Goal: Find contact information: Find contact information

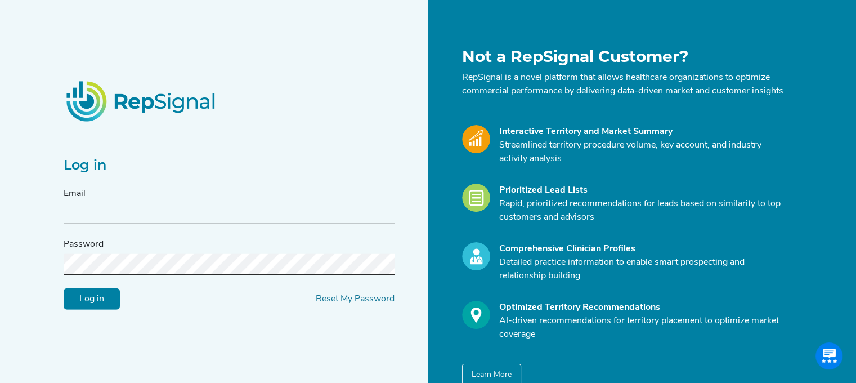
type input "[PERSON_NAME][EMAIL_ADDRESS][PERSON_NAME][DOMAIN_NAME]"
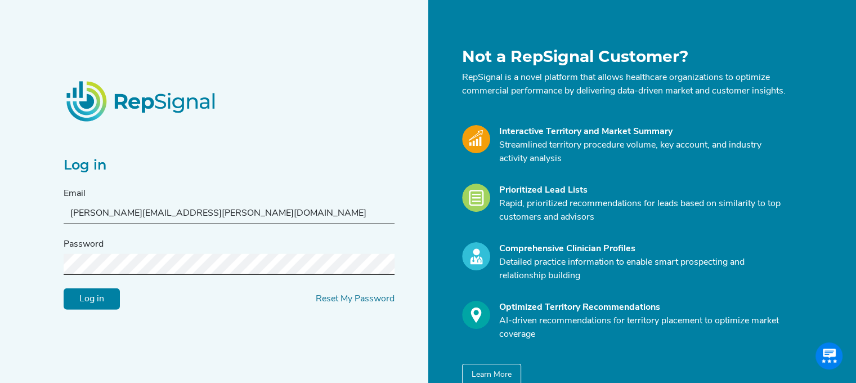
click at [96, 307] on input "Log in" at bounding box center [92, 298] width 56 height 21
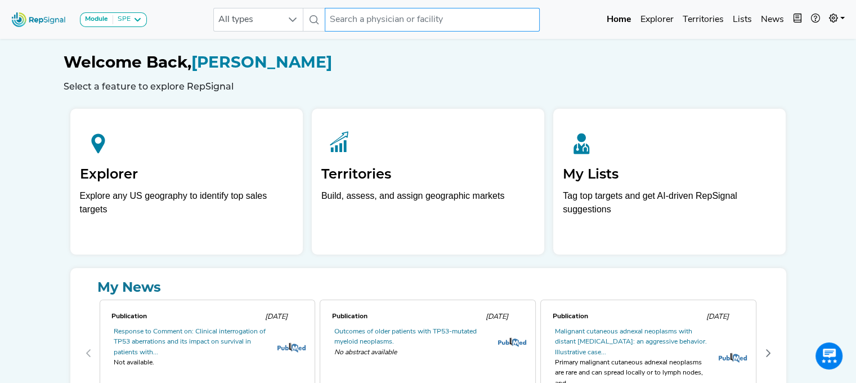
click at [461, 32] on div "Module SPE [MEDICAL_DATA] Disposable Bronchoscope SBRT SPE TTNA [MEDICAL_DATA] …" at bounding box center [428, 20] width 856 height 30
click at [439, 21] on input "text" at bounding box center [432, 20] width 215 height 24
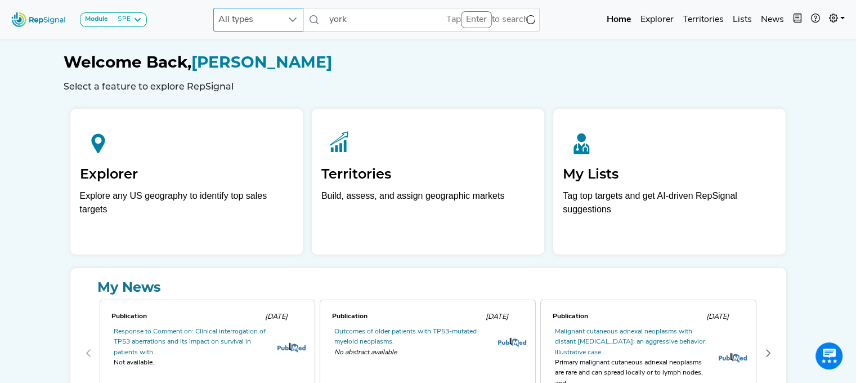
click at [255, 13] on span "All types" at bounding box center [248, 19] width 68 height 23
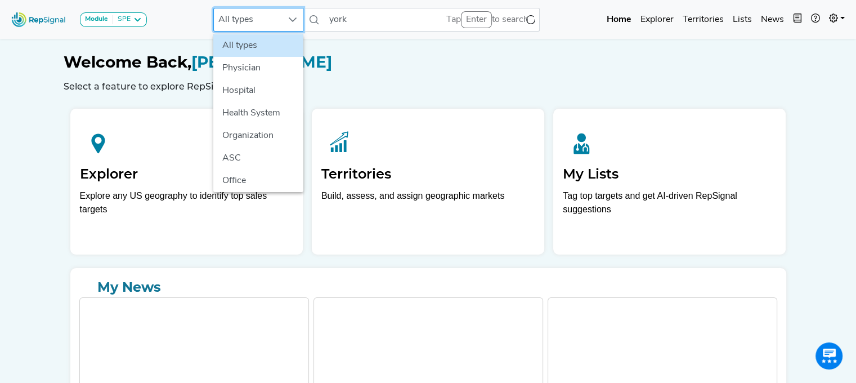
click at [257, 24] on span "All types" at bounding box center [248, 19] width 68 height 23
click at [246, 83] on li "Hospital" at bounding box center [258, 90] width 90 height 23
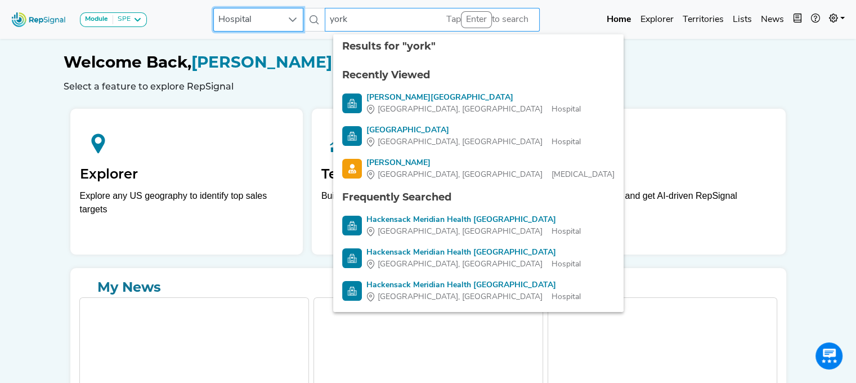
scroll to position [0, 8]
click at [370, 23] on input "york" at bounding box center [432, 20] width 215 height 24
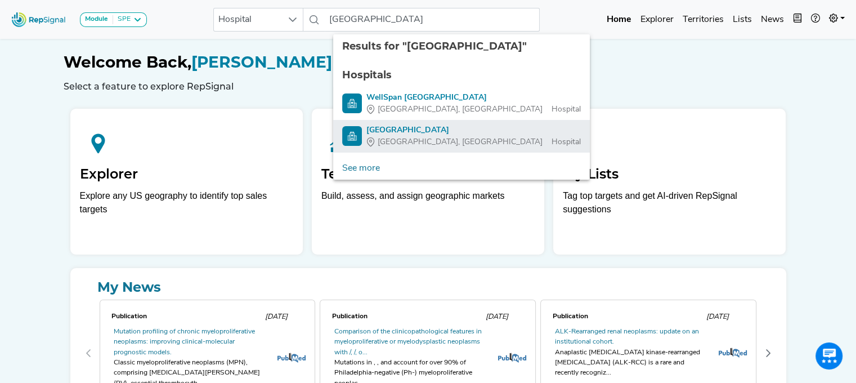
click at [385, 129] on div "[GEOGRAPHIC_DATA]" at bounding box center [473, 130] width 214 height 12
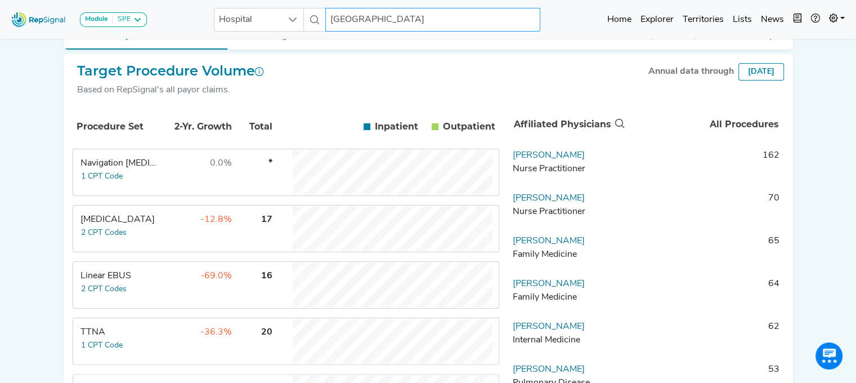
scroll to position [180, 8]
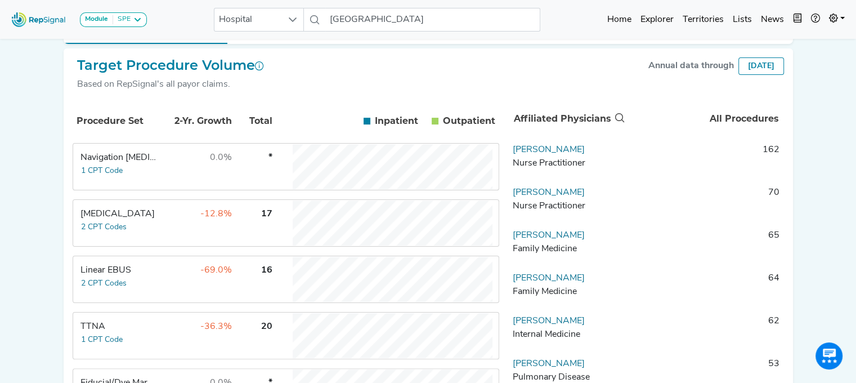
click at [133, 285] on td "Linear EBUS 2 CPT Codes" at bounding box center [116, 279] width 84 height 45
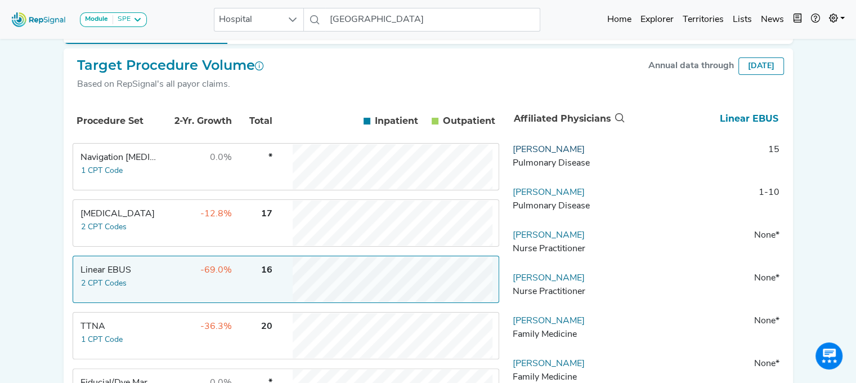
click at [558, 154] on link "[PERSON_NAME]" at bounding box center [549, 149] width 72 height 9
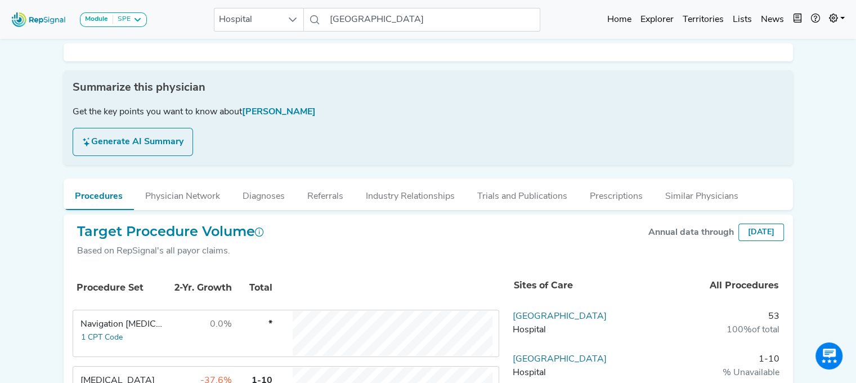
scroll to position [0, 8]
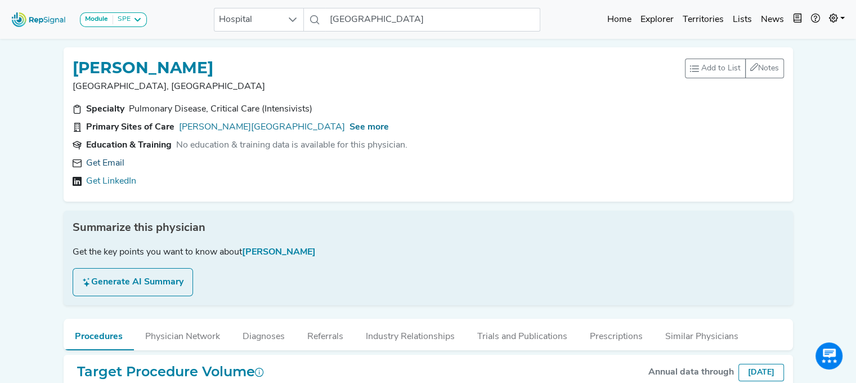
click at [96, 165] on link "Get Email" at bounding box center [105, 163] width 38 height 14
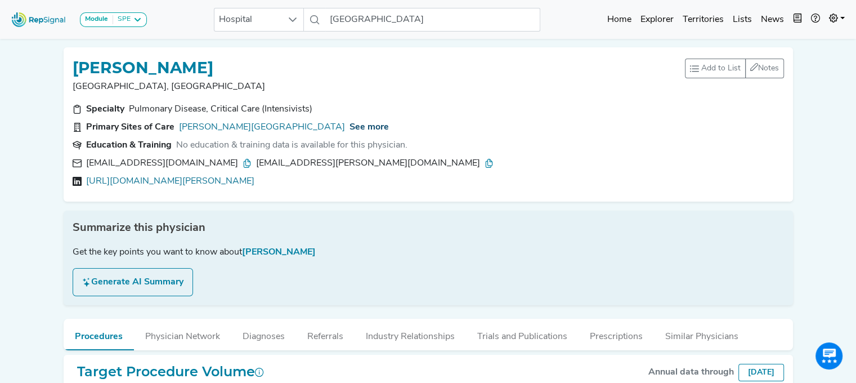
click at [349, 125] on span "See more" at bounding box center [368, 127] width 39 height 9
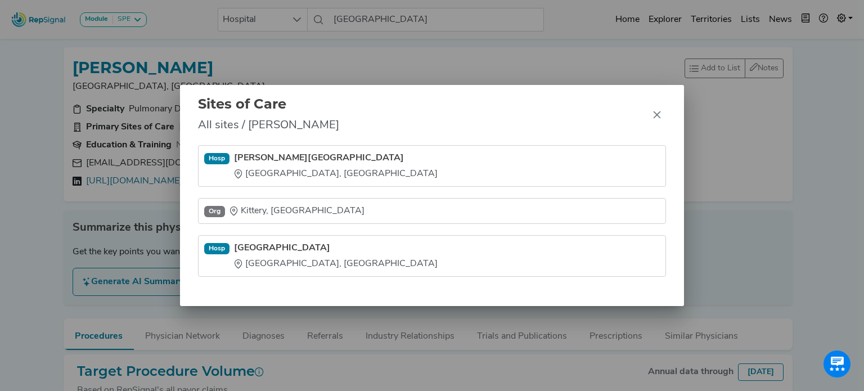
click at [29, 185] on div "Sites of Care All sites / [PERSON_NAME] Hosp [GEOGRAPHIC_DATA][PERSON_NAME][GEO…" at bounding box center [432, 195] width 864 height 391
click at [33, 215] on div "Sites of Care All sites / [PERSON_NAME] Hosp [GEOGRAPHIC_DATA][PERSON_NAME][GEO…" at bounding box center [432, 195] width 864 height 391
click at [118, 180] on div "Sites of Care All sites / [PERSON_NAME] Hosp [GEOGRAPHIC_DATA][PERSON_NAME][GEO…" at bounding box center [432, 195] width 864 height 391
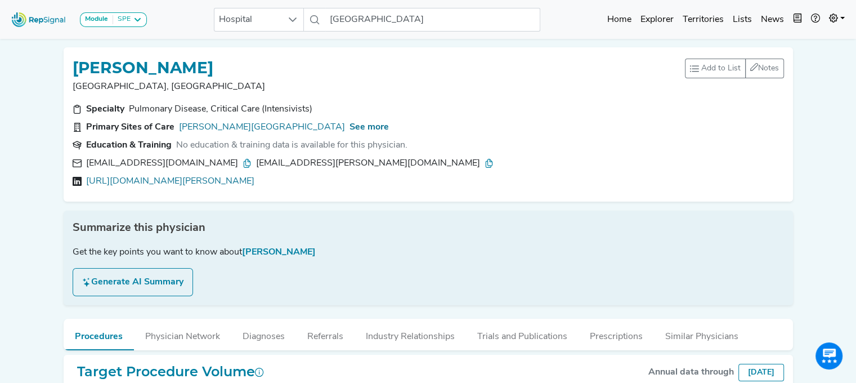
click at [118, 180] on link "[URL][DOMAIN_NAME][PERSON_NAME]" at bounding box center [170, 181] width 168 height 14
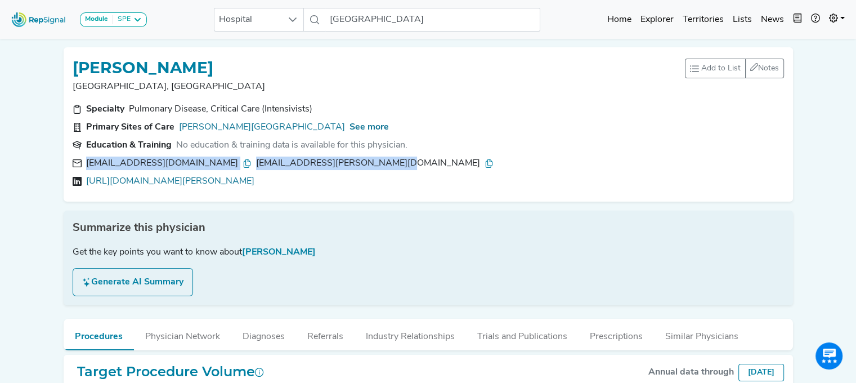
drag, startPoint x: 389, startPoint y: 163, endPoint x: 88, endPoint y: 156, distance: 301.6
click at [88, 156] on div "[EMAIL_ADDRESS][DOMAIN_NAME] [DOMAIN_NAME][EMAIL_ADDRESS][PERSON_NAME][DOMAIN_N…" at bounding box center [428, 163] width 711 height 14
copy div "[EMAIL_ADDRESS][DOMAIN_NAME] [DOMAIN_NAME][EMAIL_ADDRESS][PERSON_NAME][DOMAIN_N…"
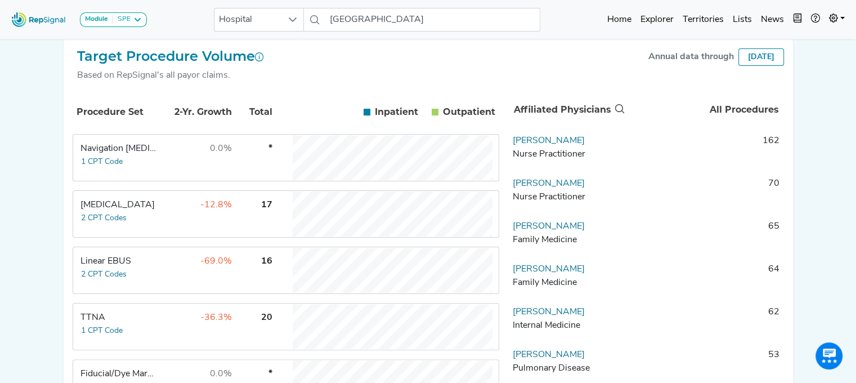
scroll to position [203, 0]
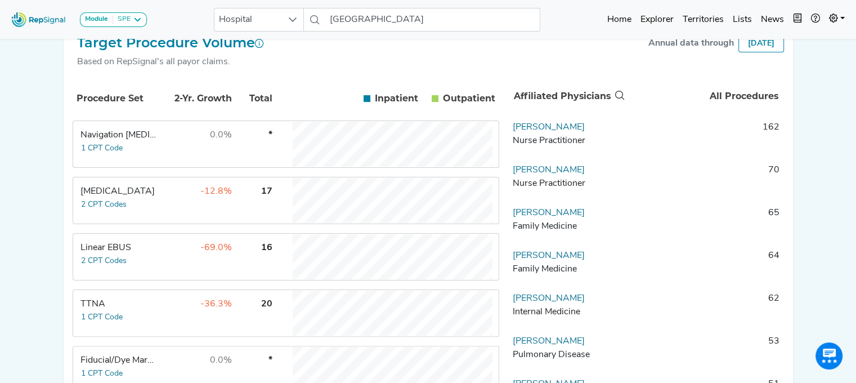
click at [144, 247] on div "Linear EBUS" at bounding box center [118, 248] width 77 height 14
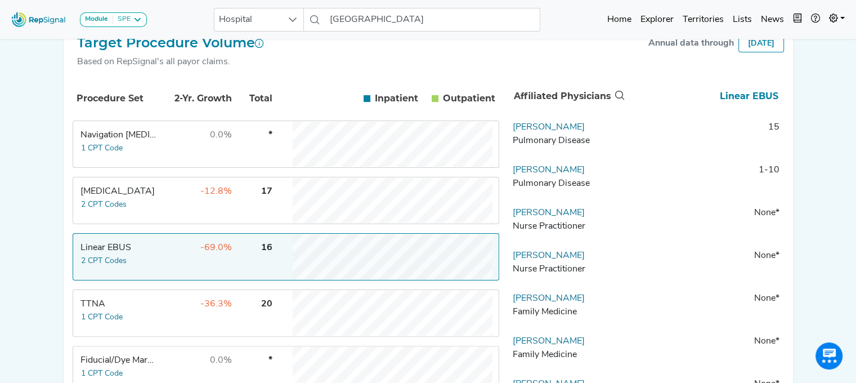
click at [149, 209] on td "[MEDICAL_DATA] 2 CPT Codes" at bounding box center [116, 200] width 84 height 45
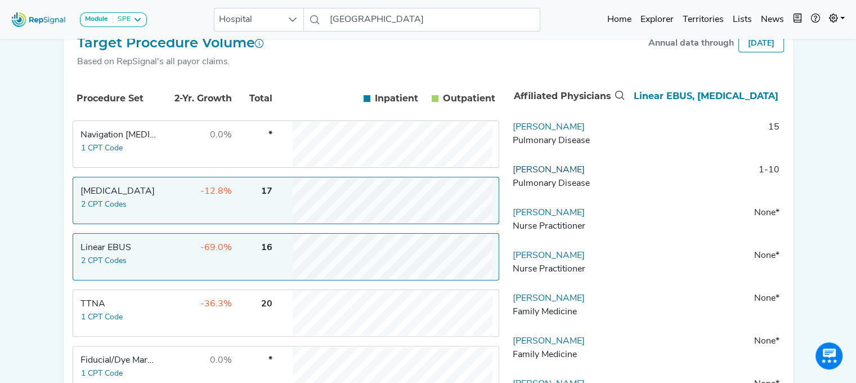
click at [556, 174] on link "[PERSON_NAME]" at bounding box center [549, 169] width 72 height 9
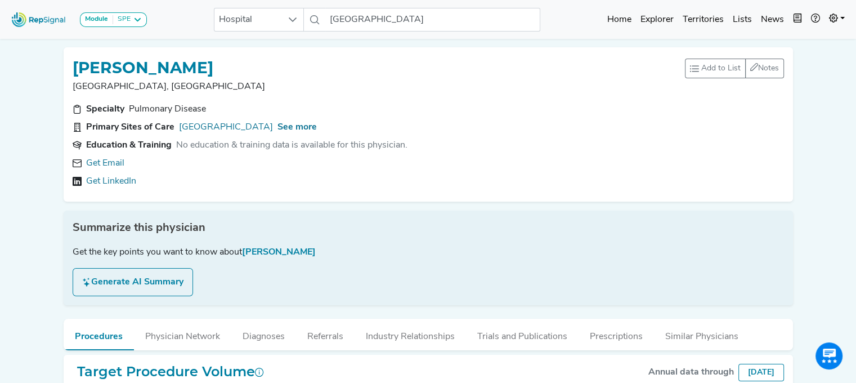
click at [86, 172] on div "Get Email Get LinkedIn" at bounding box center [428, 172] width 711 height 32
click at [94, 182] on link "Get LinkedIn" at bounding box center [111, 181] width 50 height 14
click at [277, 126] on span "See more" at bounding box center [296, 127] width 39 height 9
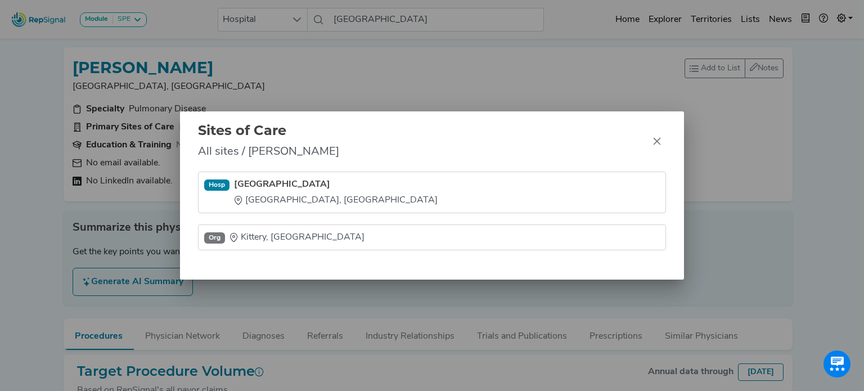
click at [43, 209] on div "Sites of Care All sites / [PERSON_NAME][GEOGRAPHIC_DATA] [GEOGRAPHIC_DATA], [GE…" at bounding box center [432, 195] width 864 height 391
click at [26, 175] on div "Sites of Care All sites / [PERSON_NAME][GEOGRAPHIC_DATA] [GEOGRAPHIC_DATA], [GE…" at bounding box center [432, 195] width 864 height 391
click at [658, 146] on icon "Close" at bounding box center [657, 141] width 9 height 9
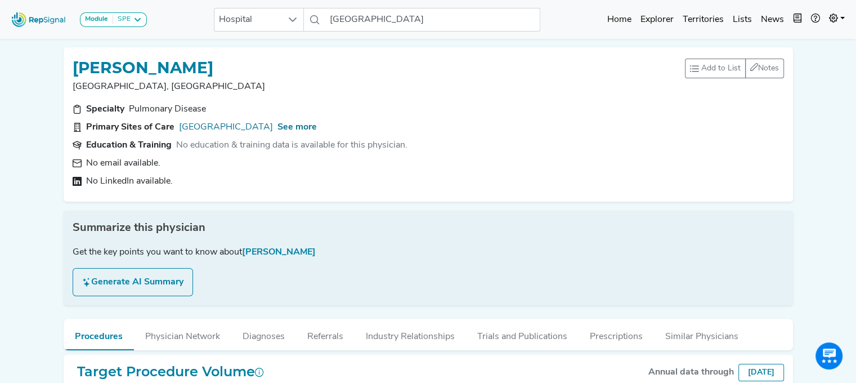
drag, startPoint x: 231, startPoint y: 70, endPoint x: 67, endPoint y: 54, distance: 164.5
click at [67, 54] on div "[PERSON_NAME] [GEOGRAPHIC_DATA], [GEOGRAPHIC_DATA] Add to List Recent Lists: St…" at bounding box center [428, 124] width 729 height 154
copy h1 "[PERSON_NAME]"
click at [277, 127] on span "See more" at bounding box center [296, 127] width 39 height 9
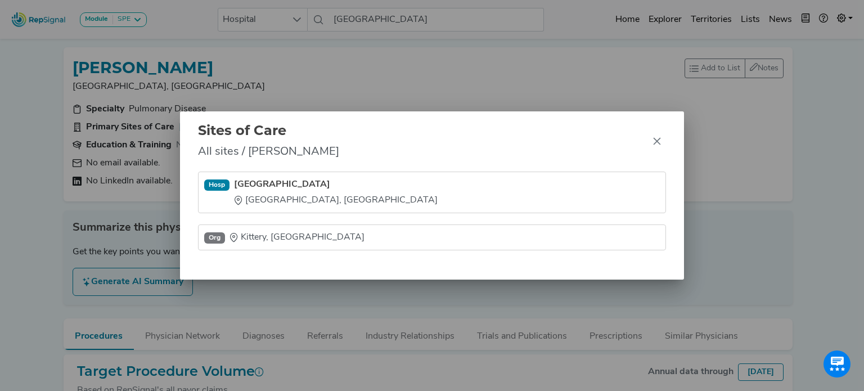
click at [33, 187] on div "Sites of Care All sites / [PERSON_NAME][GEOGRAPHIC_DATA] [GEOGRAPHIC_DATA], [GE…" at bounding box center [432, 195] width 864 height 391
click at [393, 83] on div "Sites of Care All sites / [PERSON_NAME][GEOGRAPHIC_DATA] [GEOGRAPHIC_DATA], [GE…" at bounding box center [432, 195] width 864 height 391
click at [37, 65] on div "Sites of Care All sites / [PERSON_NAME][GEOGRAPHIC_DATA] [GEOGRAPHIC_DATA], [GE…" at bounding box center [432, 195] width 864 height 391
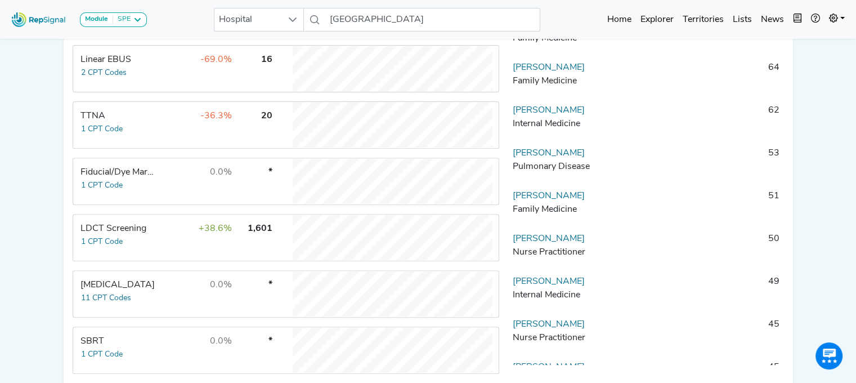
scroll to position [393, 0]
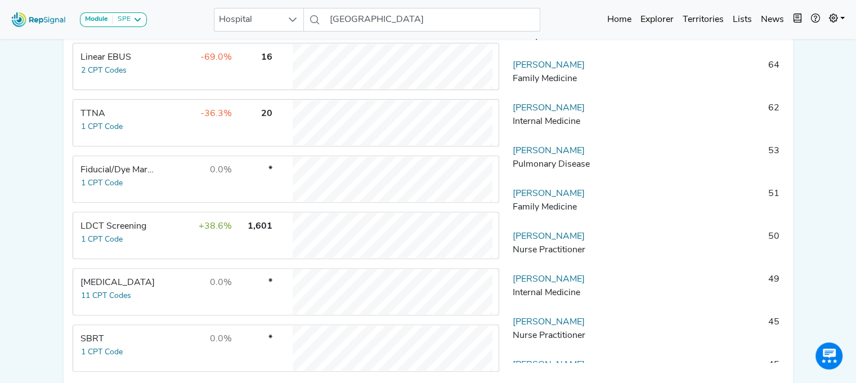
click at [138, 82] on td "Linear EBUS 2 CPT Codes" at bounding box center [116, 66] width 84 height 45
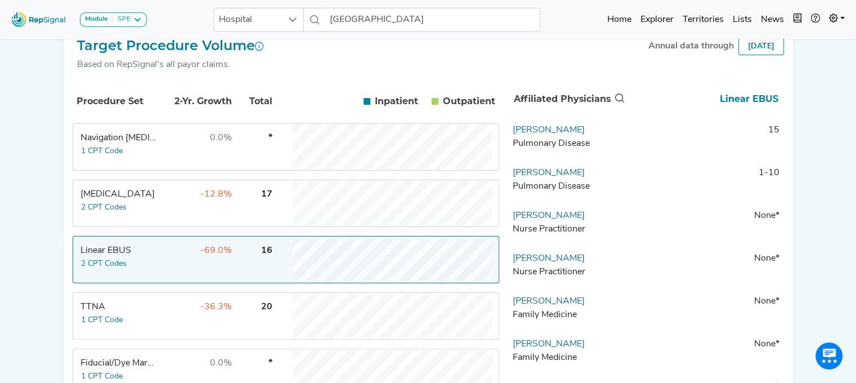
scroll to position [196, 0]
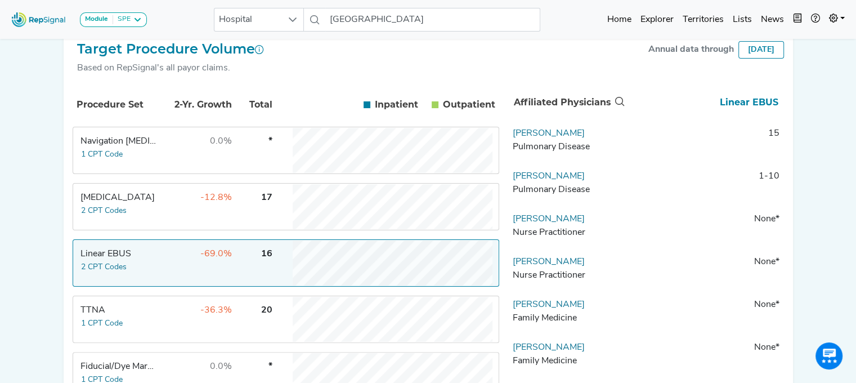
click at [100, 223] on td "[MEDICAL_DATA] 2 CPT Codes" at bounding box center [116, 206] width 84 height 45
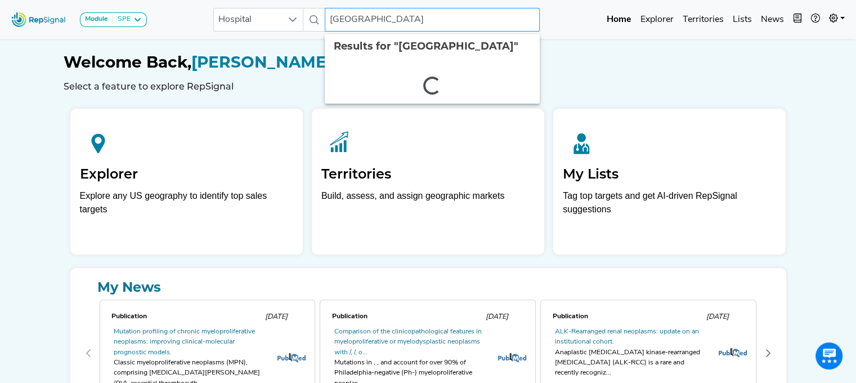
drag, startPoint x: 332, startPoint y: 19, endPoint x: 610, endPoint y: 38, distance: 278.6
click at [610, 38] on nav "Module SPE [MEDICAL_DATA] Disposable Bronchoscope SBRT SPE TTNA [MEDICAL_DATA] …" at bounding box center [428, 19] width 856 height 39
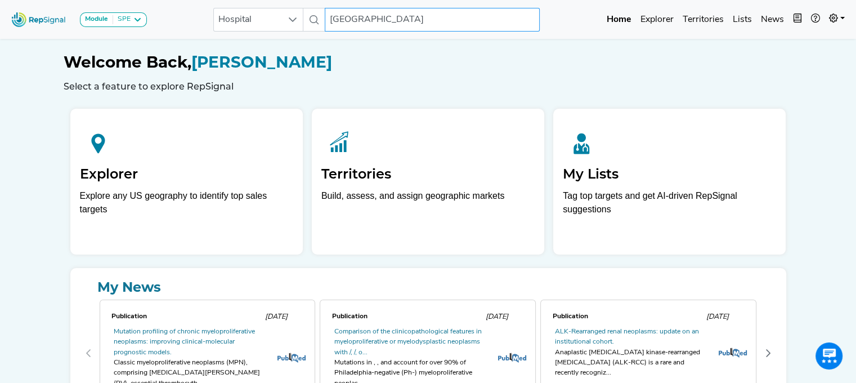
type input "Y"
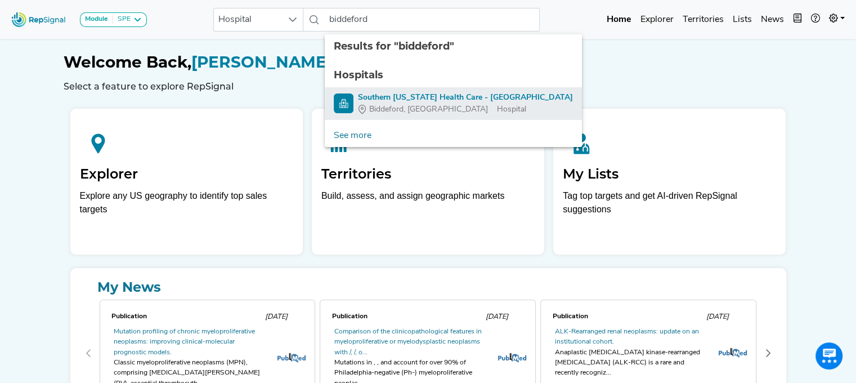
click at [444, 95] on div "Southern [US_STATE] Health Care - [GEOGRAPHIC_DATA]" at bounding box center [465, 98] width 215 height 12
type input "Southern [US_STATE] Health Care - [GEOGRAPHIC_DATA]"
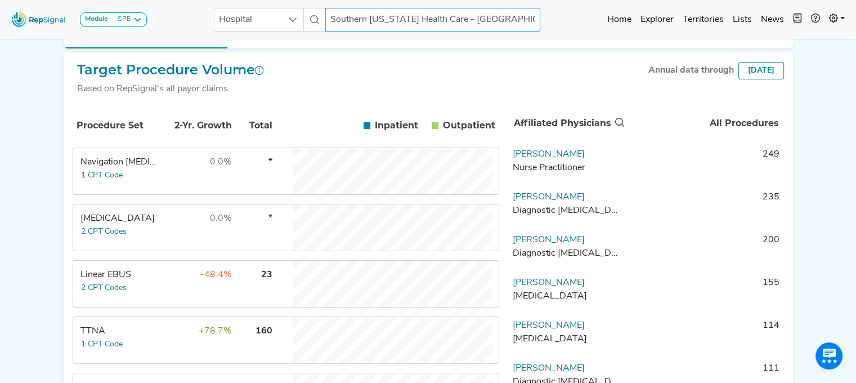
scroll to position [255, 0]
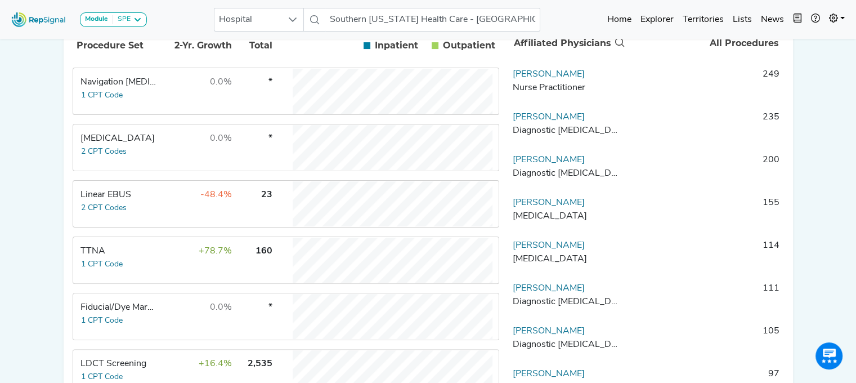
click at [134, 220] on td "Linear EBUS 2 CPT Codes" at bounding box center [116, 203] width 84 height 45
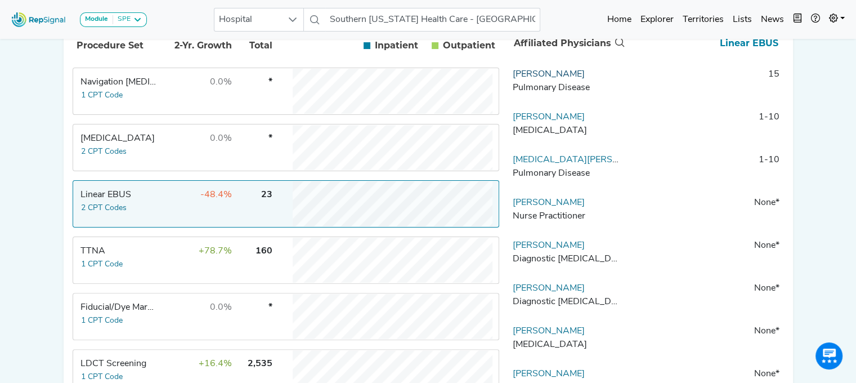
click at [533, 79] on link "[PERSON_NAME]" at bounding box center [549, 74] width 72 height 9
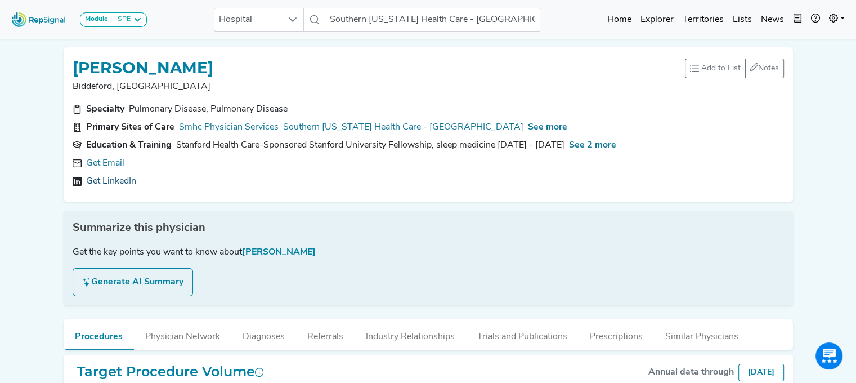
click at [104, 183] on link "Get LinkedIn" at bounding box center [111, 181] width 50 height 14
click at [533, 120] on div "See more" at bounding box center [547, 127] width 39 height 14
click at [533, 127] on span "See more" at bounding box center [547, 127] width 39 height 9
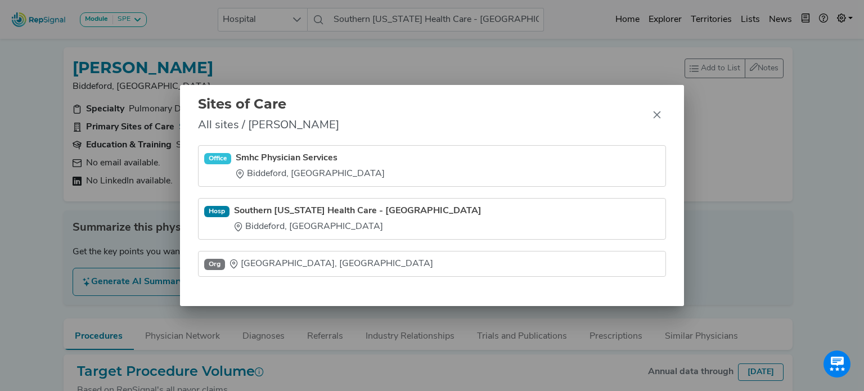
click at [51, 158] on div "Sites of Care All sites / [PERSON_NAME] Office Smhc Physician Services [GEOGRAP…" at bounding box center [432, 195] width 864 height 391
